Goal: Information Seeking & Learning: Learn about a topic

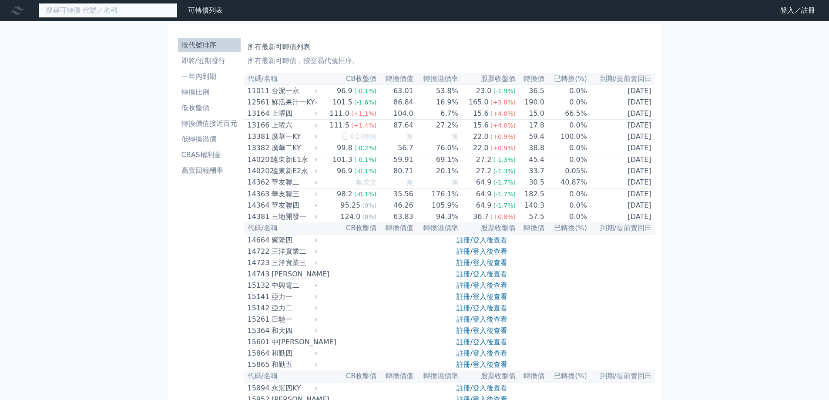
click at [121, 10] on input at bounding box center [107, 10] width 139 height 15
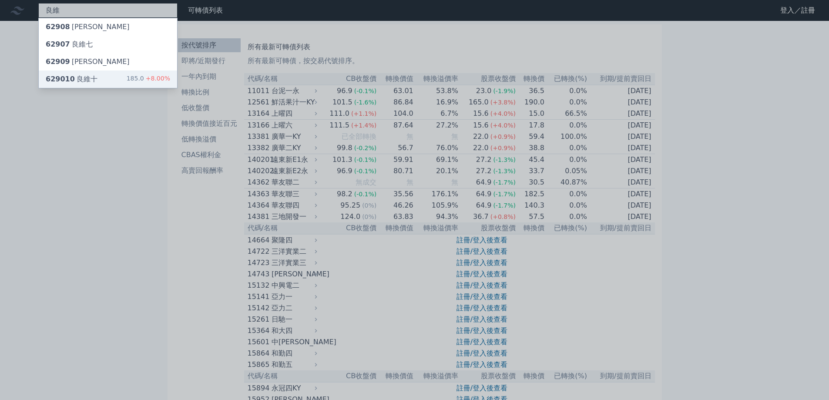
type input "良維"
click at [116, 73] on div "629010 良維十 185.0 +8.00%" at bounding box center [108, 79] width 138 height 17
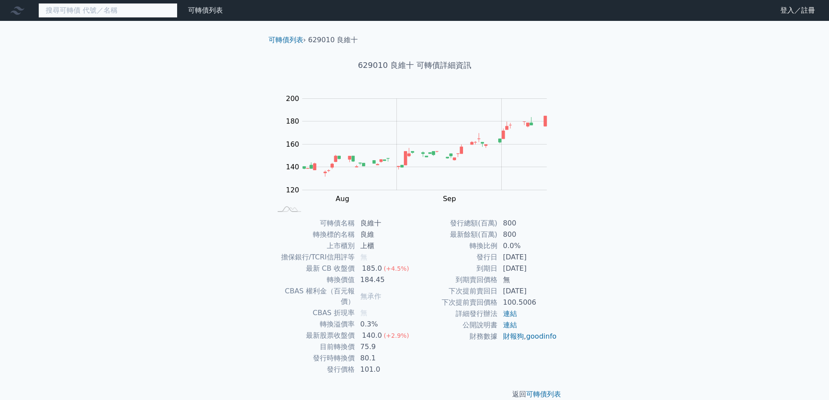
click at [158, 13] on input at bounding box center [107, 10] width 139 height 15
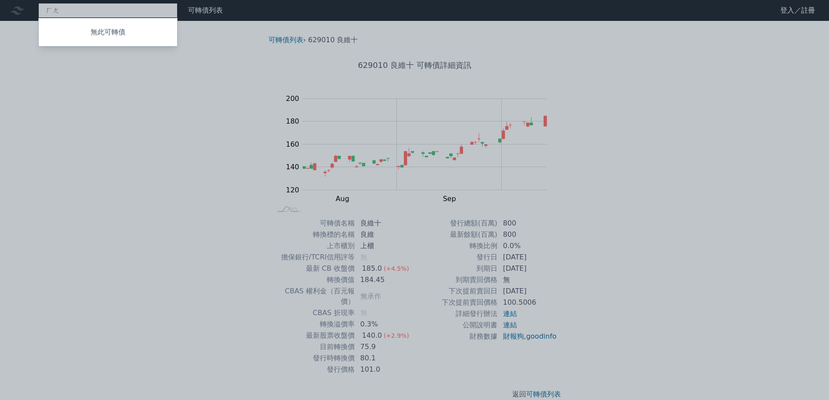
type input "ㄏ"
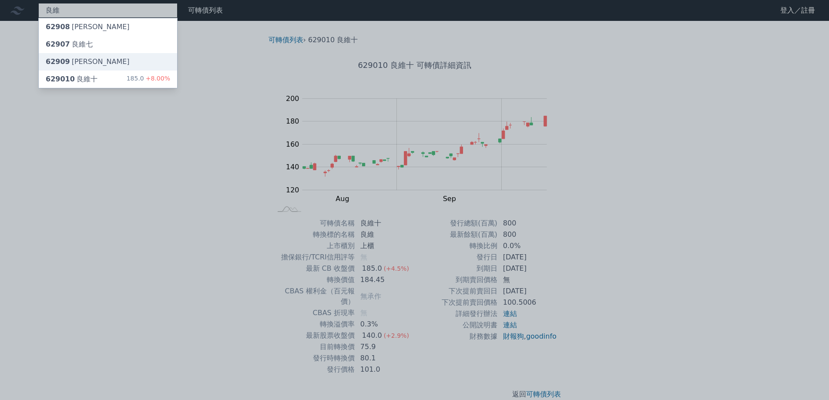
type input "良維"
click at [131, 63] on div "62909 [PERSON_NAME]" at bounding box center [108, 61] width 138 height 17
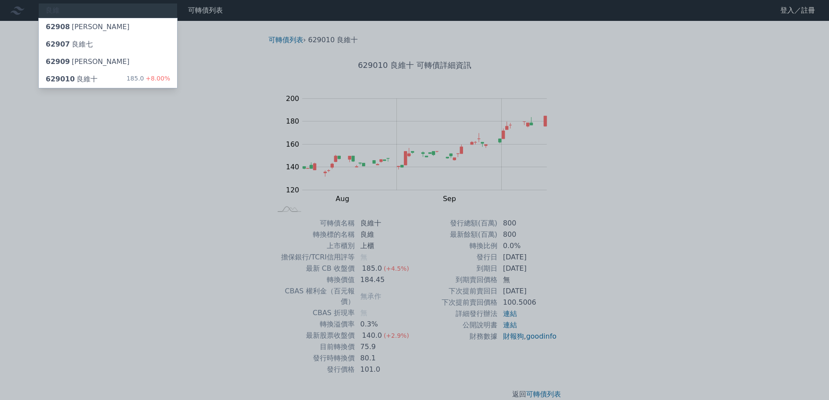
click at [78, 8] on div at bounding box center [414, 200] width 829 height 400
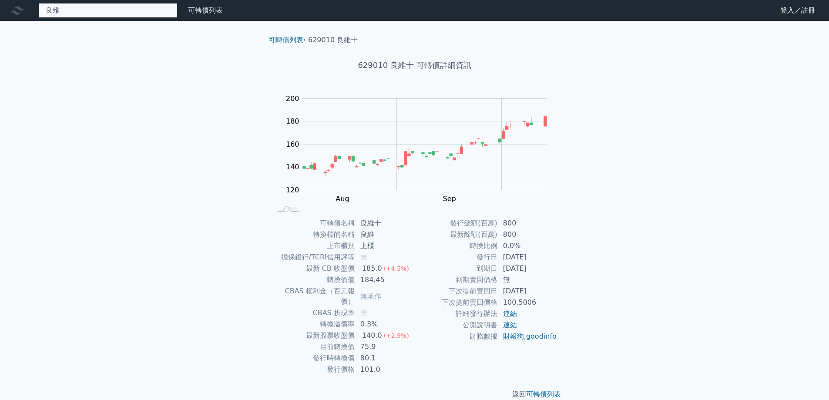
click at [97, 10] on div "良維 62908 良維八 62907 良維七 62909 良維九 629010 良維十 185.0 +8.00%" at bounding box center [107, 10] width 139 height 15
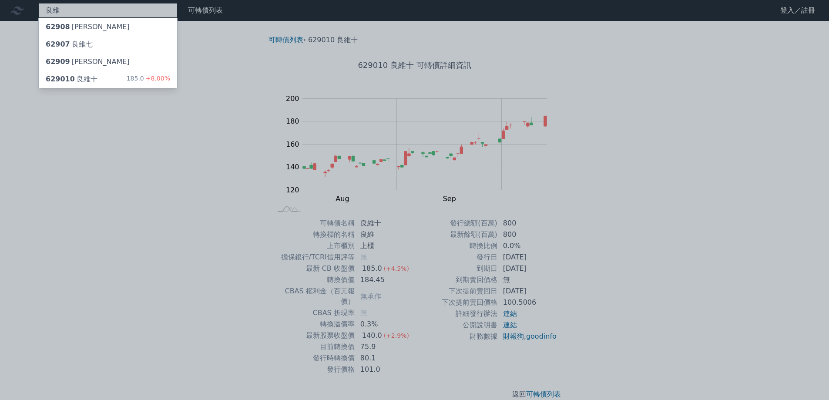
type input "良"
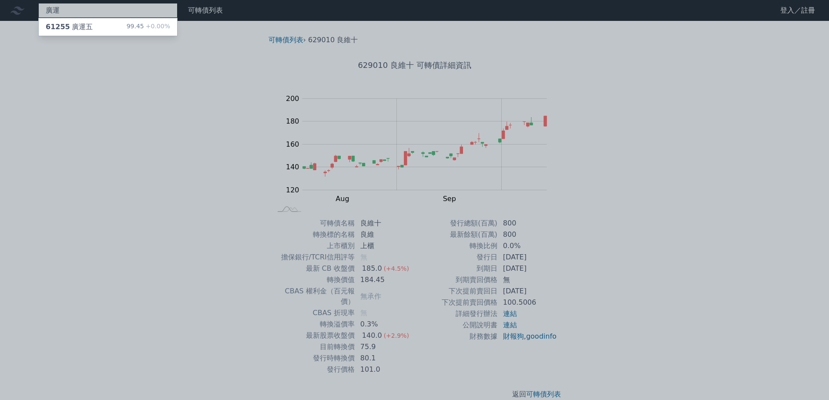
type input "廣運"
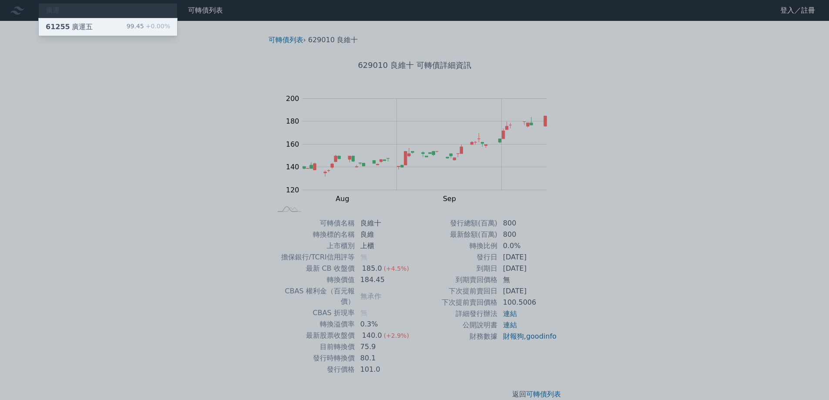
click at [107, 26] on div "61255 廣運五 99.45 +0.00%" at bounding box center [108, 26] width 138 height 17
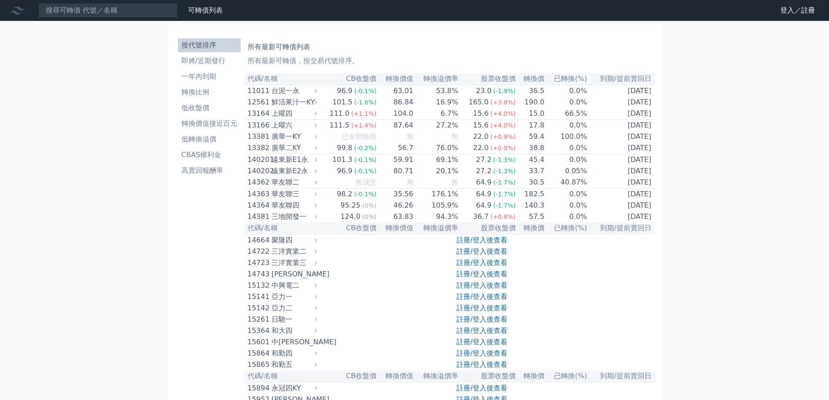
click at [131, 18] on nav "可轉債列表 財務數據 可轉債列表 財務數據 登入／註冊 登入／註冊" at bounding box center [414, 10] width 829 height 21
click at [131, 14] on input at bounding box center [107, 10] width 139 height 15
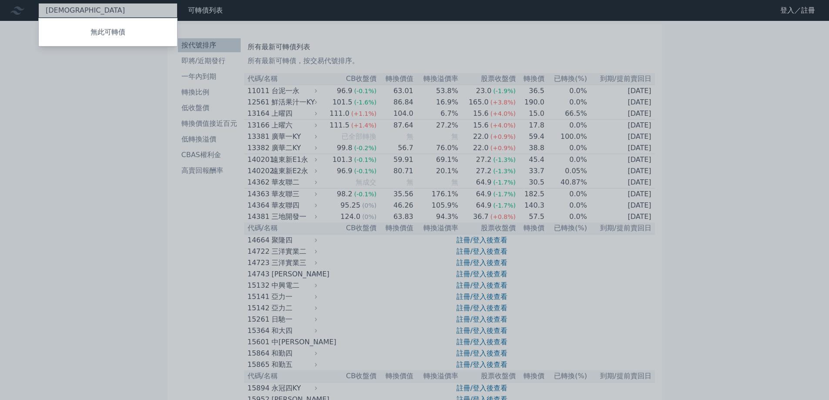
type input "華"
type input "凌"
